Goal: Complete application form

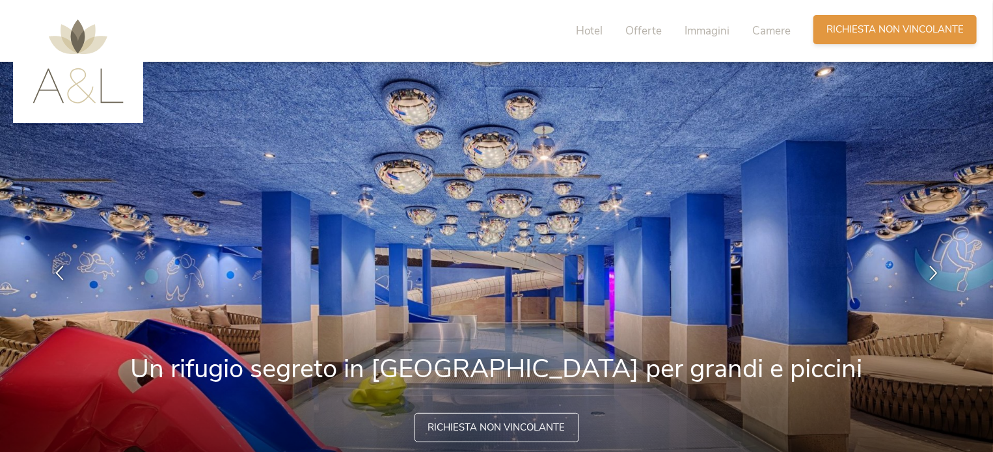
click at [885, 25] on span "Richiesta non vincolante" at bounding box center [894, 30] width 137 height 14
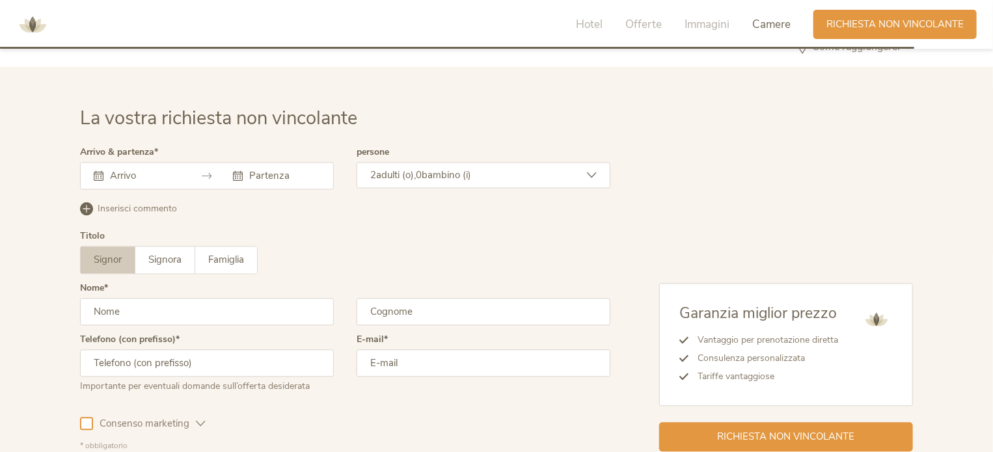
scroll to position [3754, 0]
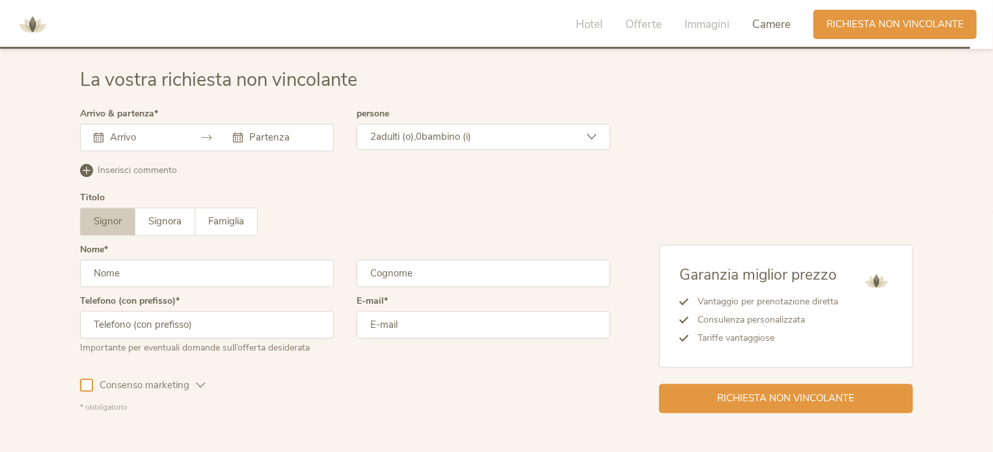
click at [206, 136] on icon at bounding box center [207, 138] width 10 height 10
click at [120, 135] on input "text" at bounding box center [144, 137] width 74 height 13
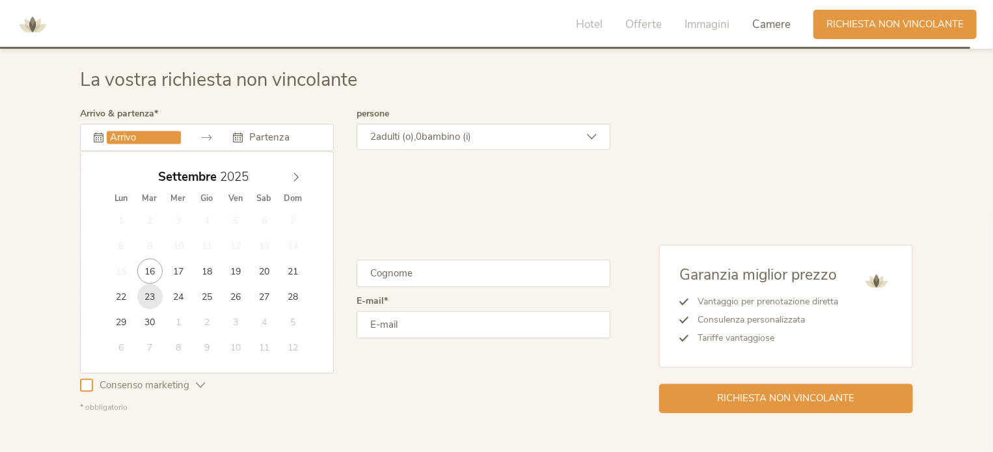
type input "[DATE]"
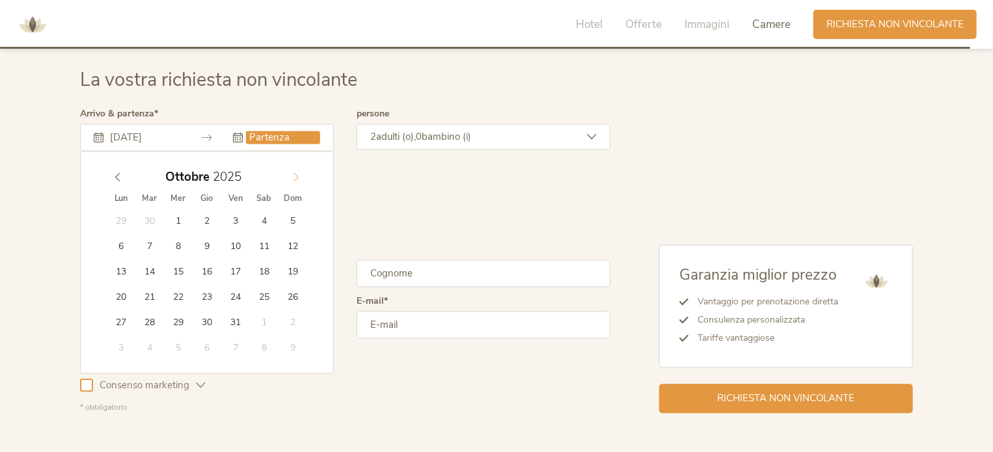
click at [297, 173] on icon at bounding box center [296, 176] width 9 height 9
type input "[DATE]"
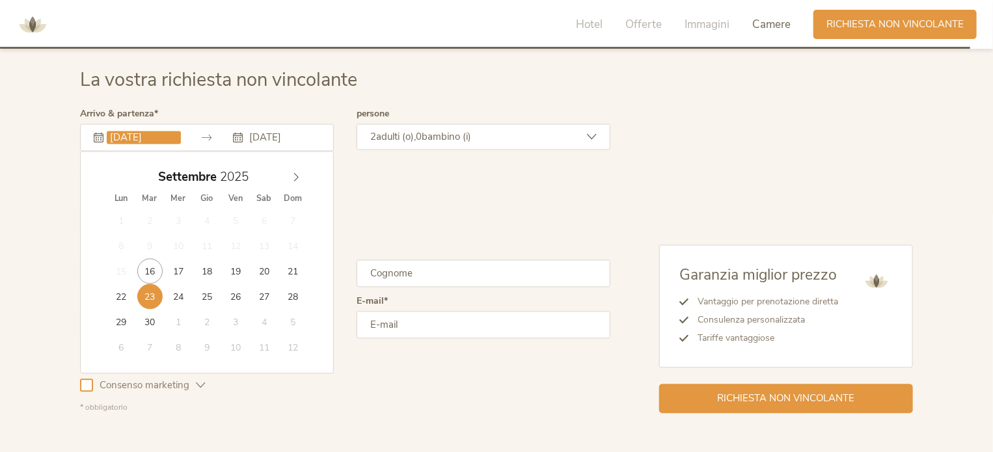
click at [124, 135] on input "[DATE]" at bounding box center [144, 137] width 74 height 13
click at [297, 175] on icon at bounding box center [296, 176] width 5 height 8
type input "[DATE]"
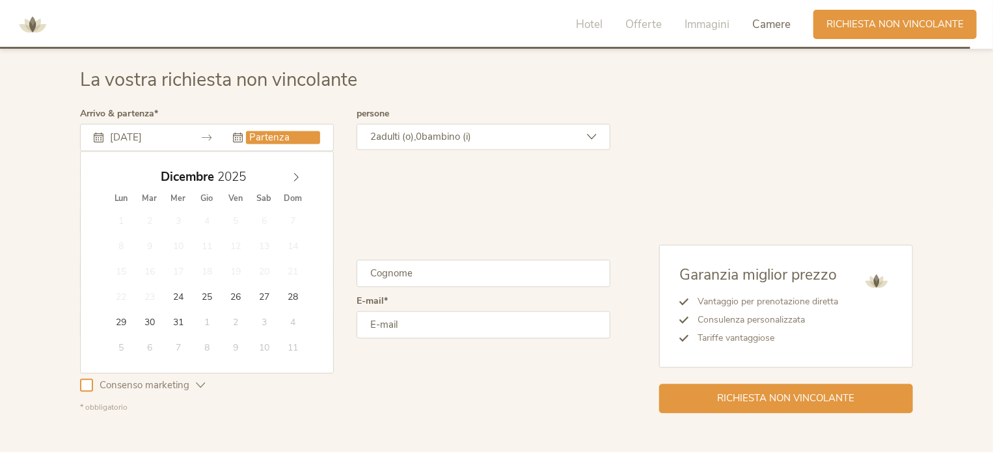
click at [273, 135] on input "text" at bounding box center [283, 137] width 74 height 13
type input "[DATE]"
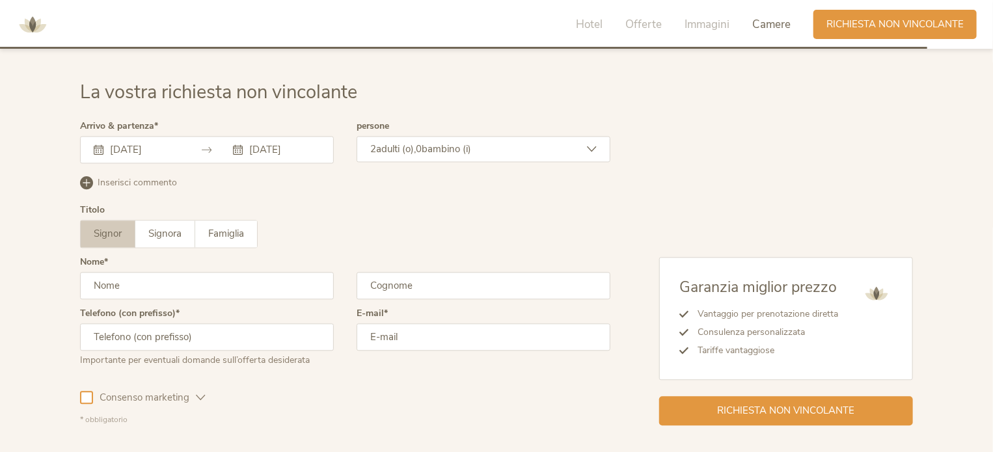
scroll to position [3582, 0]
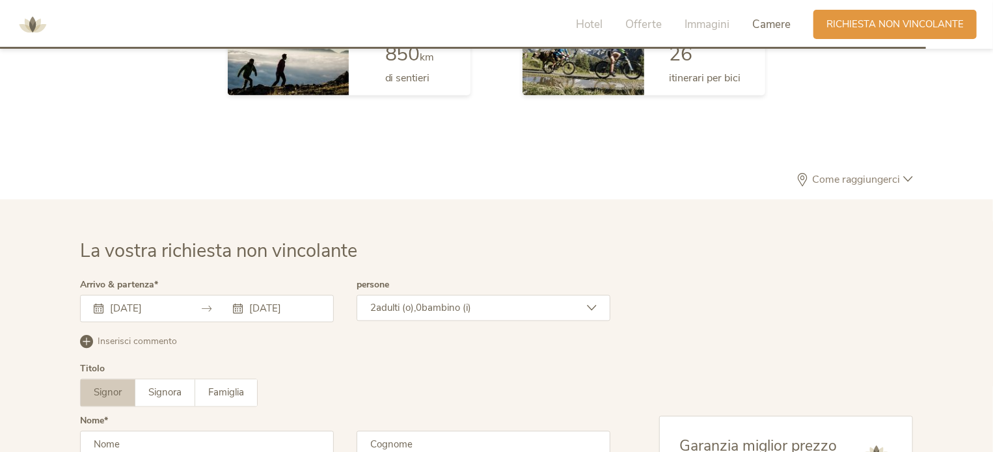
click at [431, 308] on span "bambino (i)" at bounding box center [446, 308] width 49 height 13
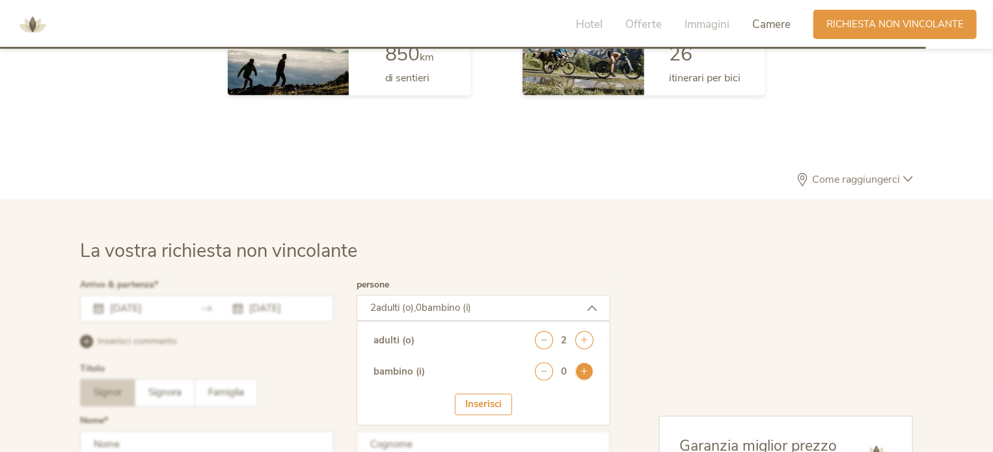
click at [587, 373] on icon at bounding box center [584, 372] width 18 height 18
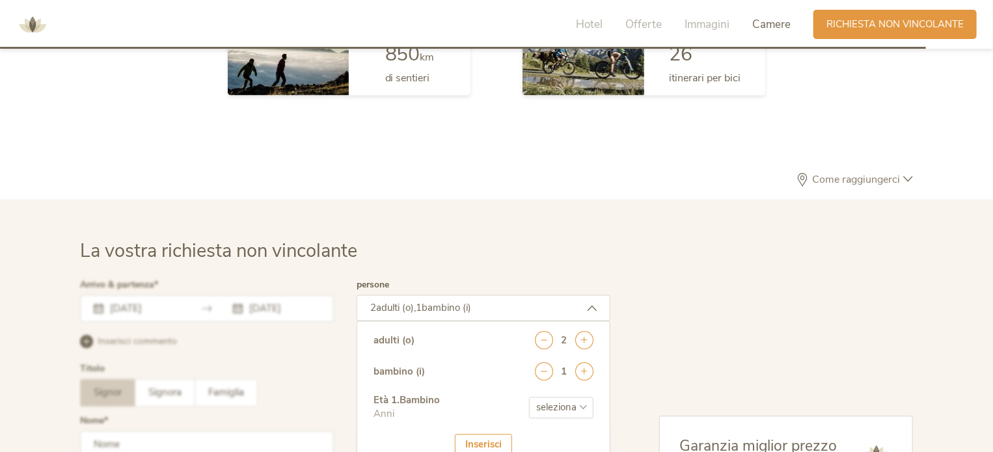
click at [552, 402] on select "seleziona 0 1 2 3 4 5 6 7 8 9 10 11 12 13 14 15 16 17" at bounding box center [561, 408] width 64 height 21
select select "8"
click at [529, 398] on select "seleziona 0 1 2 3 4 5 6 7 8 9 10 11 12 13 14 15 16 17" at bounding box center [561, 408] width 64 height 21
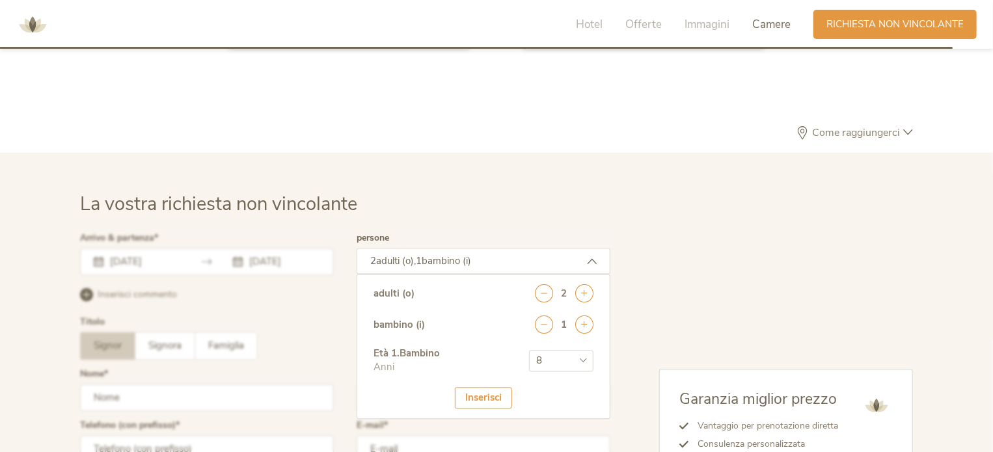
click at [477, 366] on div at bounding box center [345, 386] width 537 height 310
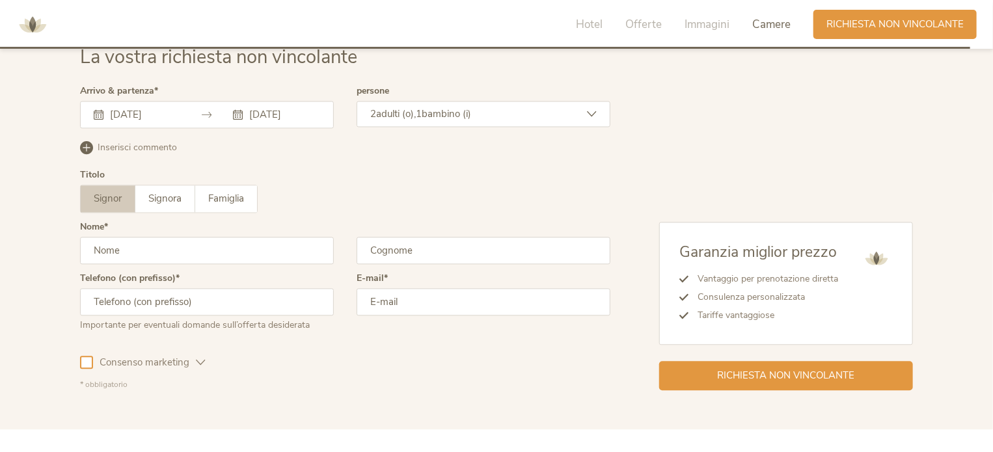
scroll to position [3777, 0]
click at [208, 251] on input "text" at bounding box center [207, 249] width 254 height 27
type input "[PERSON_NAME]"
type input "Greco"
type input "3406349616"
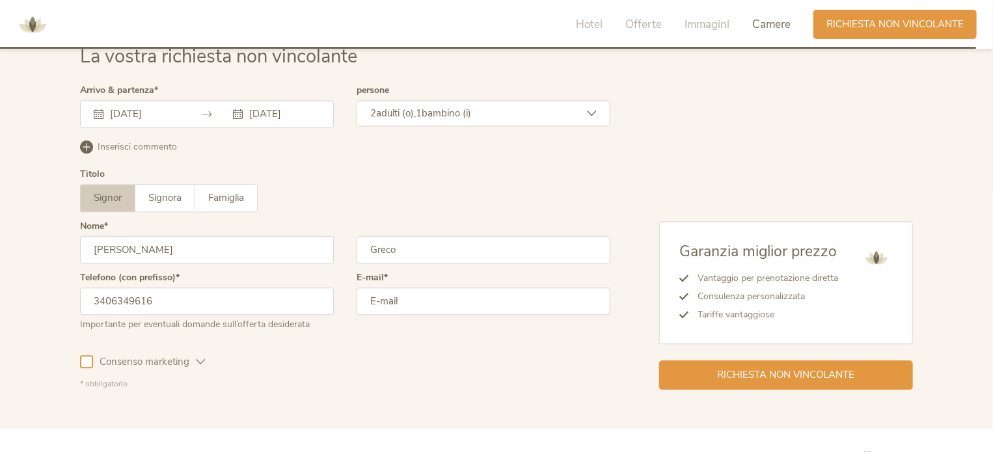
type input "[EMAIL_ADDRESS][DOMAIN_NAME]"
drag, startPoint x: 536, startPoint y: 303, endPoint x: 97, endPoint y: 262, distance: 441.1
click at [97, 262] on form "Arrivo & partenza [DATE] [DATE] [DATE] Lun Mar Mer Gio Ven Sab Dom 1 2 3 4 5 6 …" at bounding box center [345, 237] width 530 height 303
type input "[EMAIL_ADDRESS][DOMAIN_NAME]"
click at [86, 356] on div at bounding box center [86, 361] width 13 height 13
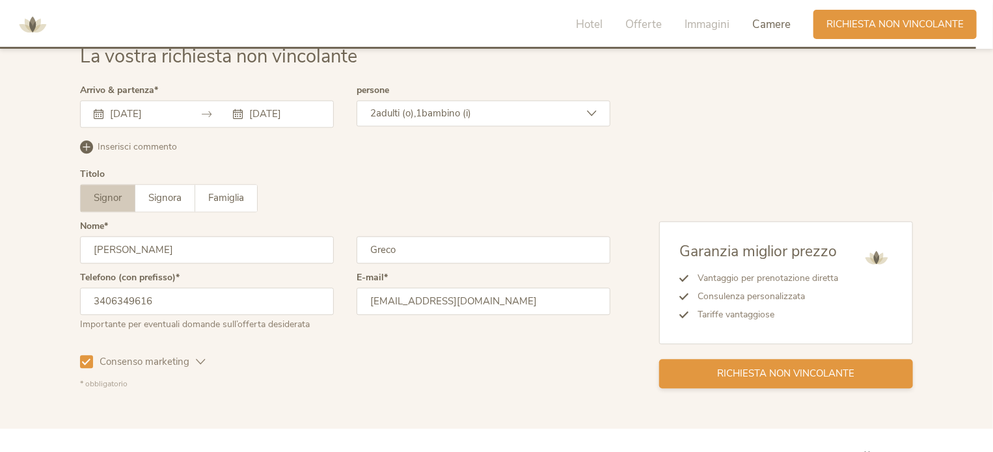
click at [808, 372] on span "Richiesta non vincolante" at bounding box center [786, 374] width 137 height 14
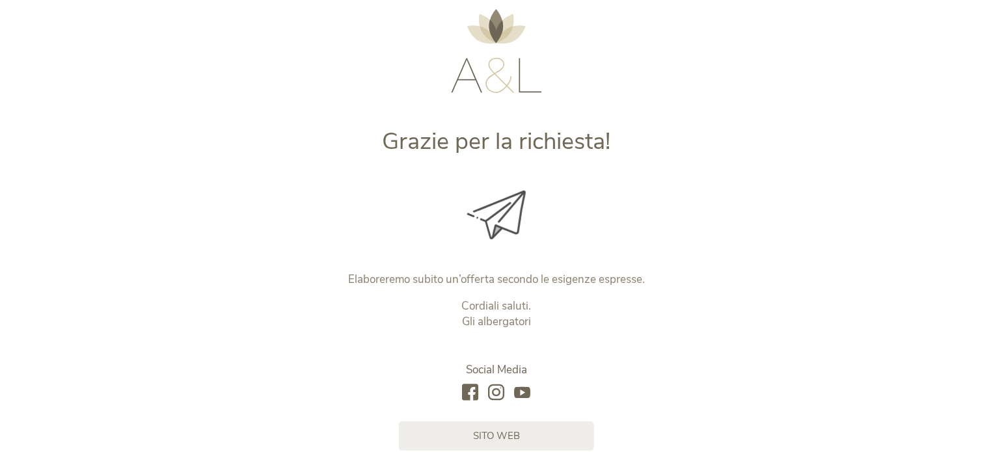
scroll to position [130, 0]
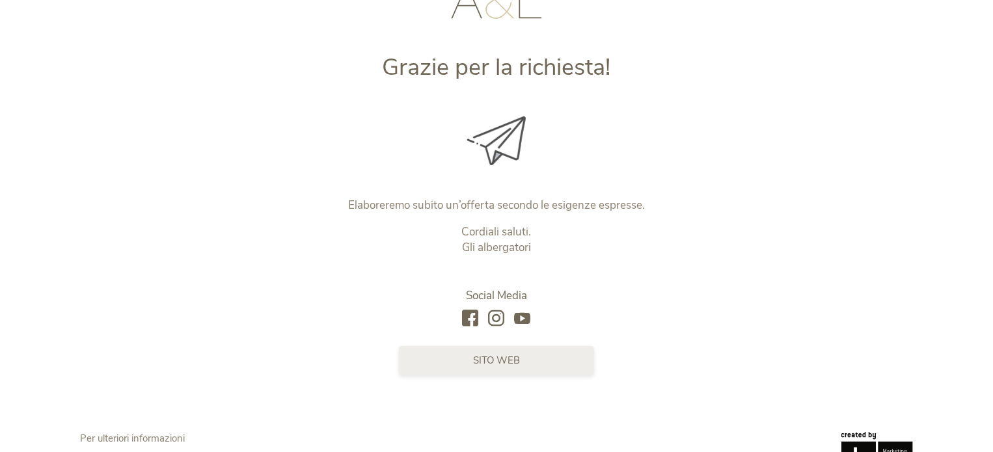
click at [502, 361] on span "sito web" at bounding box center [496, 361] width 47 height 14
